Goal: Task Accomplishment & Management: Manage account settings

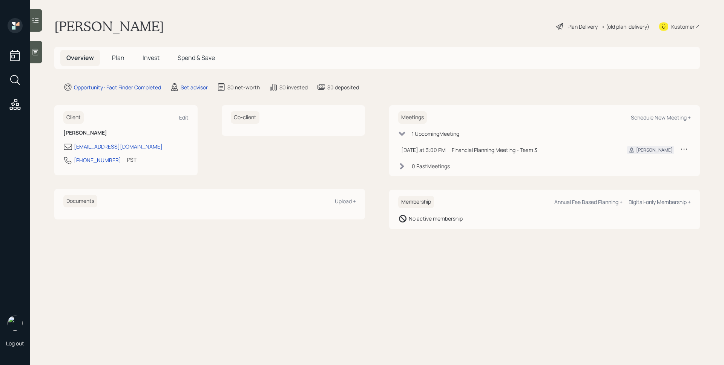
click at [682, 148] on icon at bounding box center [684, 149] width 8 height 8
click at [652, 164] on div "Reschedule" at bounding box center [660, 163] width 54 height 7
